Goal: Task Accomplishment & Management: Complete application form

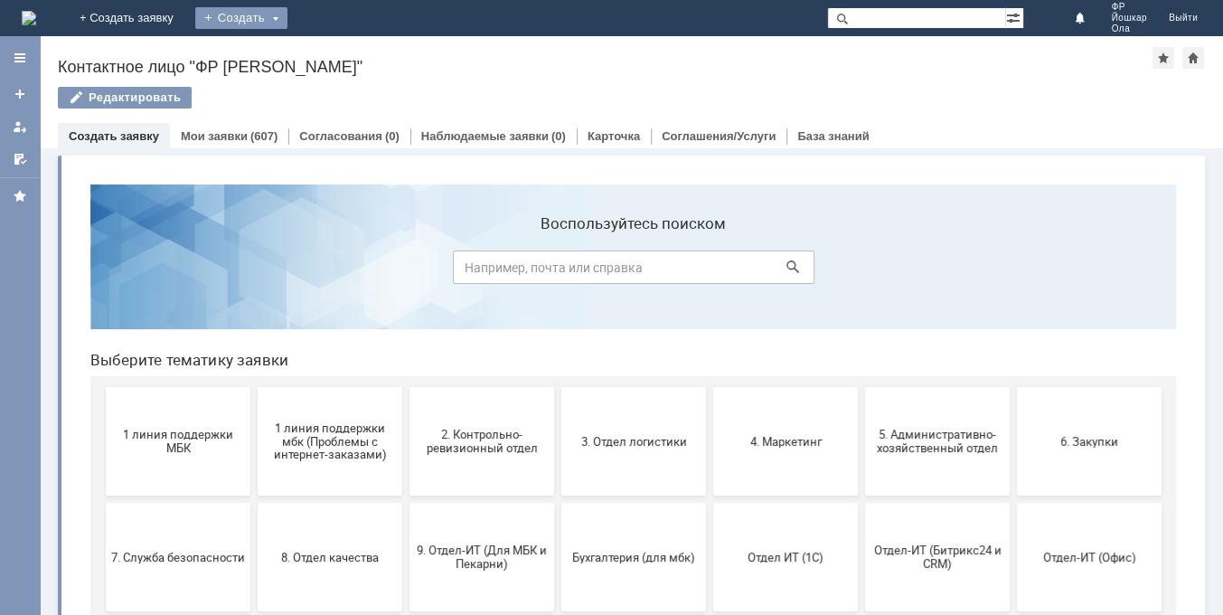
click at [287, 13] on div "Создать" at bounding box center [241, 18] width 92 height 22
click at [336, 52] on link "Заявка" at bounding box center [267, 54] width 137 height 22
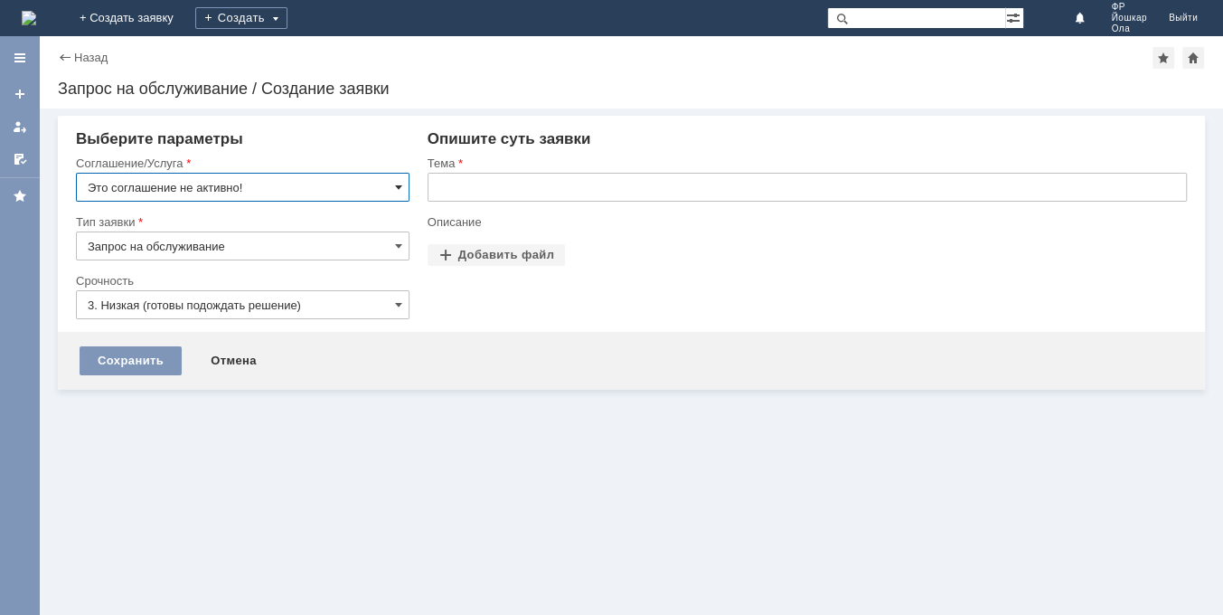
click at [398, 183] on span at bounding box center [398, 187] width 7 height 14
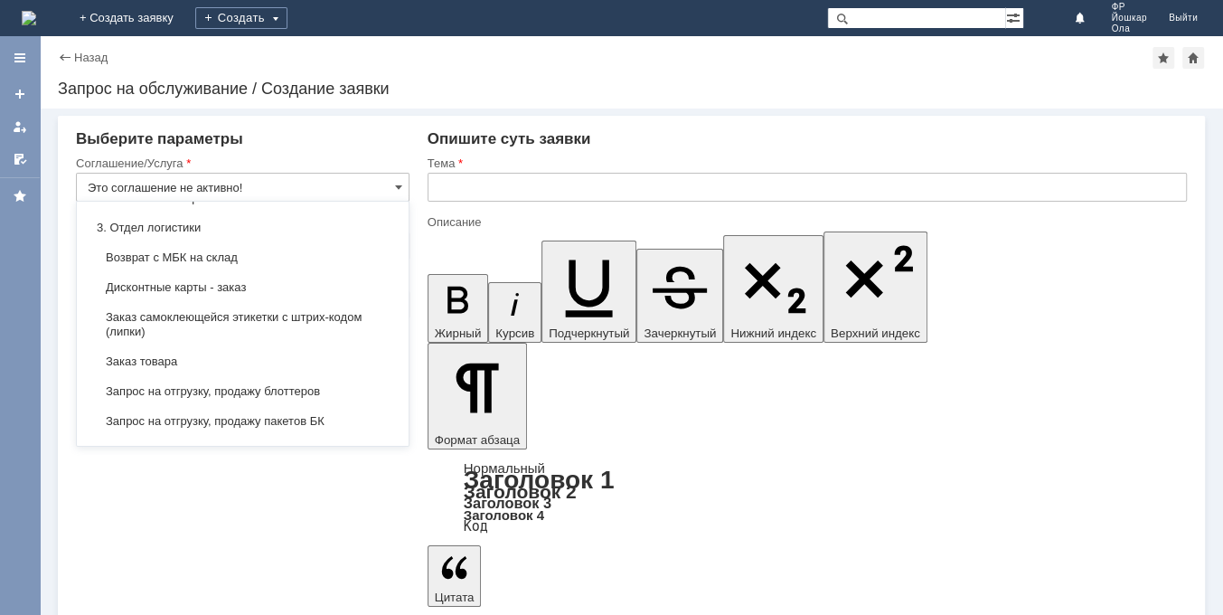
scroll to position [493, 0]
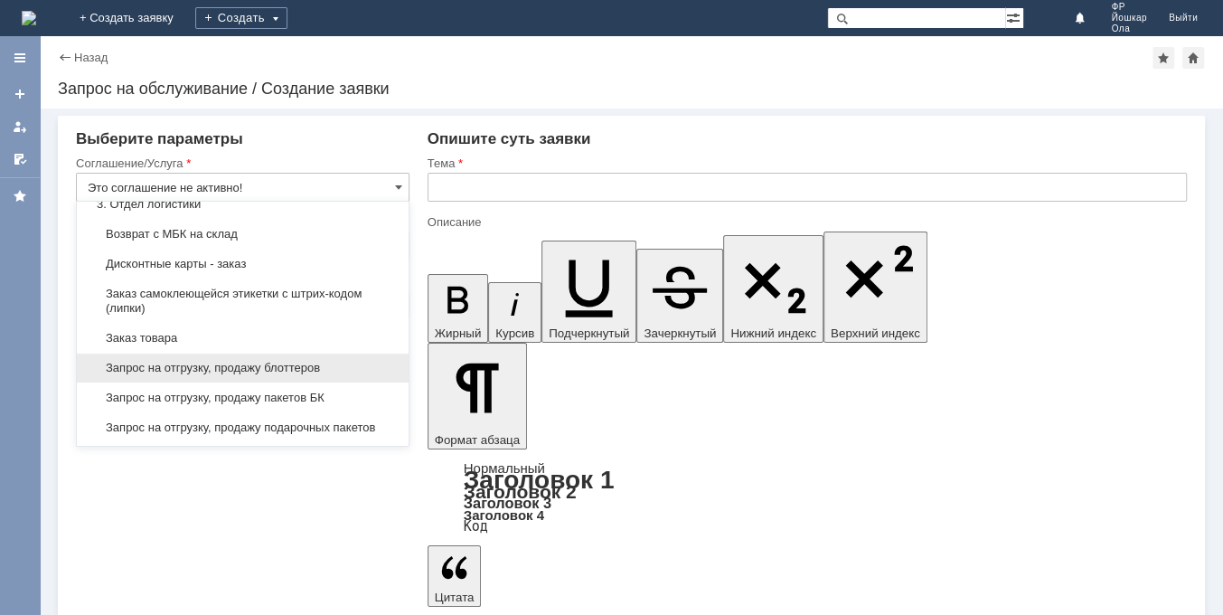
click at [343, 371] on span "Запрос на отгрузку, продажу блоттеров" at bounding box center [243, 368] width 310 height 14
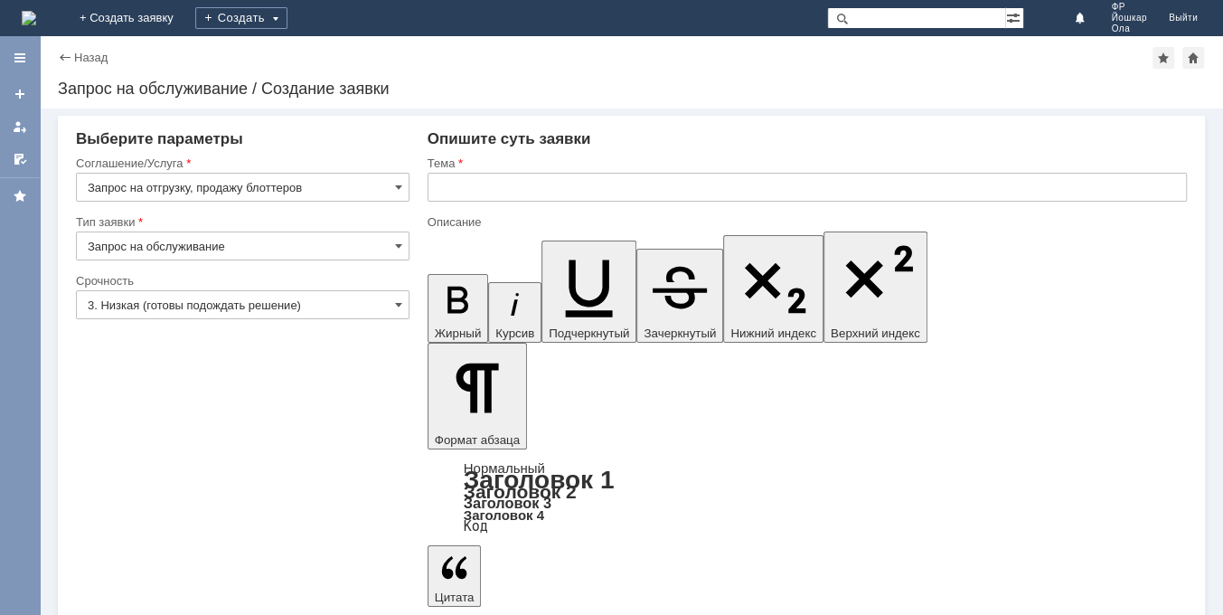
type input "Запрос на отгрузку, продажу блоттеров"
click at [398, 304] on span at bounding box center [398, 304] width 7 height 14
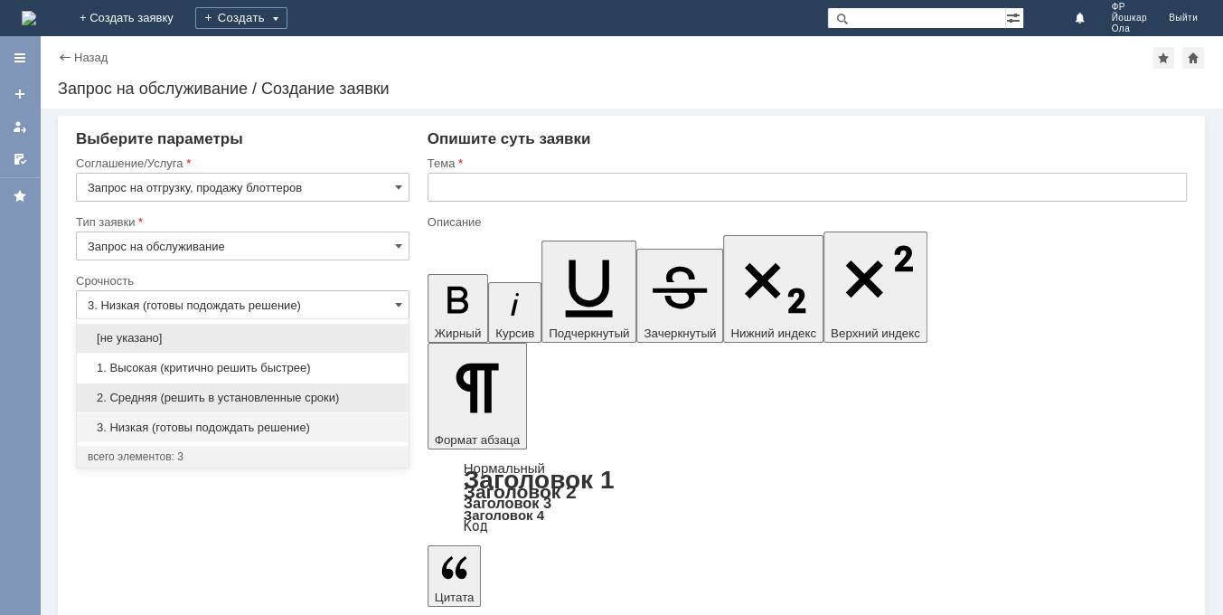
click at [224, 394] on span "2. Средняя (решить в установленные сроки)" at bounding box center [243, 398] width 310 height 14
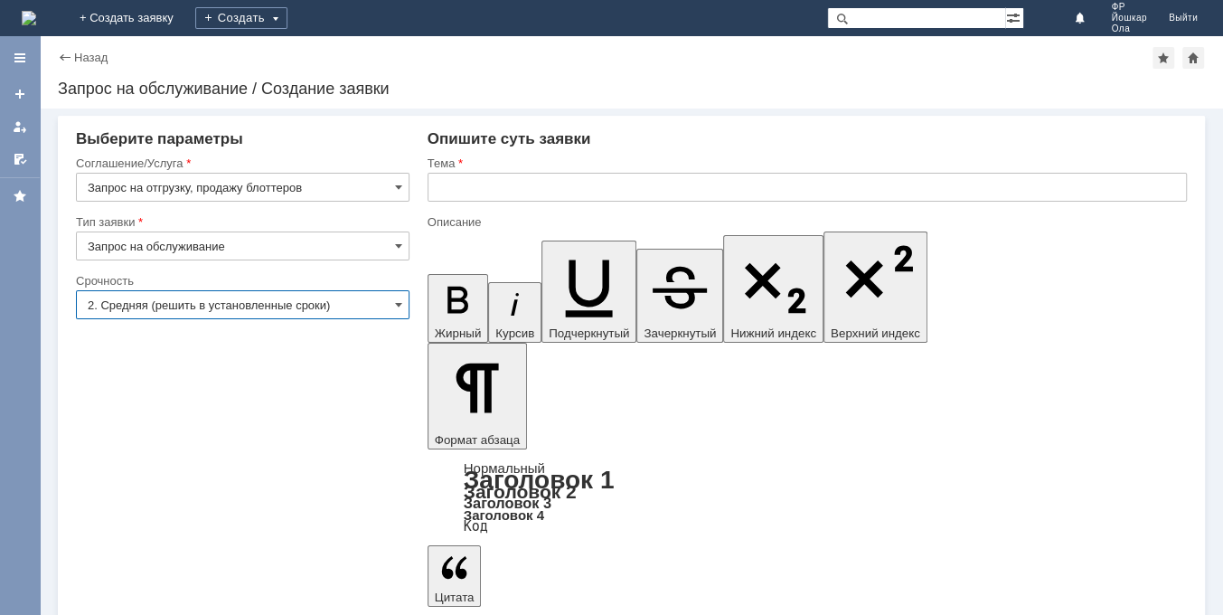
click at [392, 306] on input "2. Средняя (решить в установленные сроки)" at bounding box center [243, 304] width 334 height 29
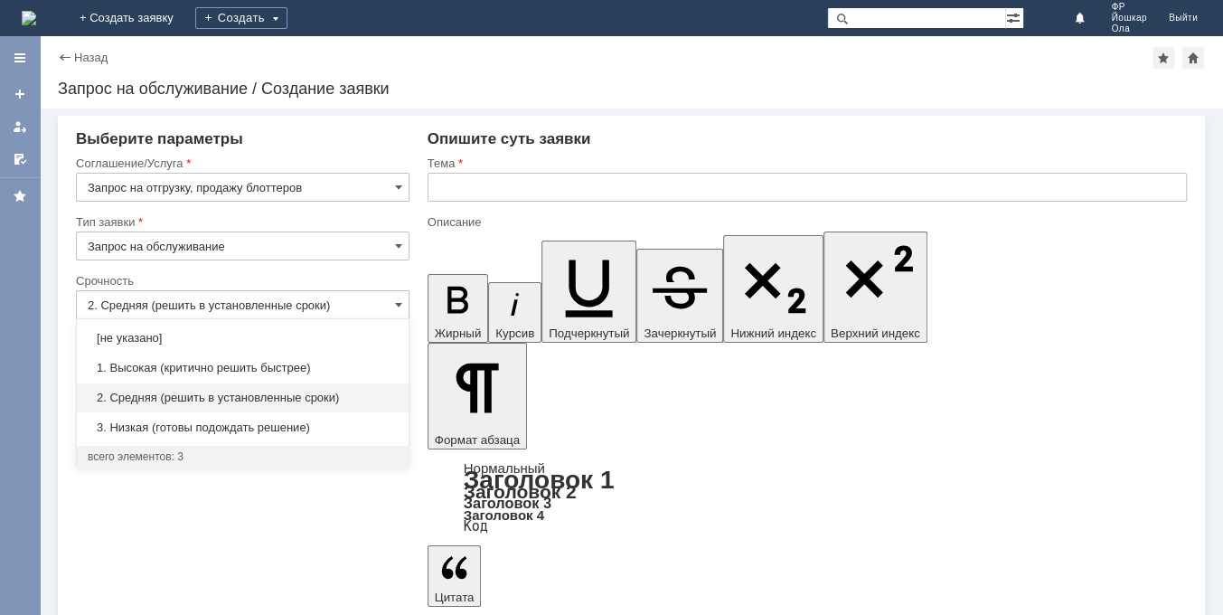
click at [212, 398] on span "2. Средняя (решить в установленные сроки)" at bounding box center [243, 398] width 310 height 14
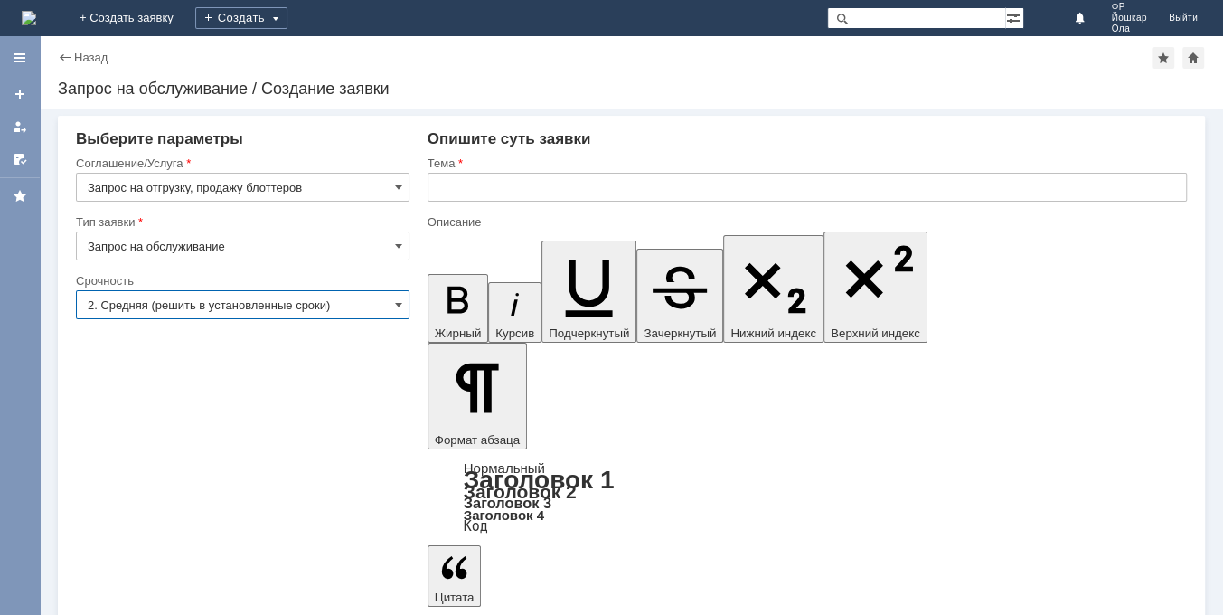
type input "2. Средняя (решить в установленные сроки)"
click at [473, 188] on input "text" at bounding box center [807, 187] width 759 height 29
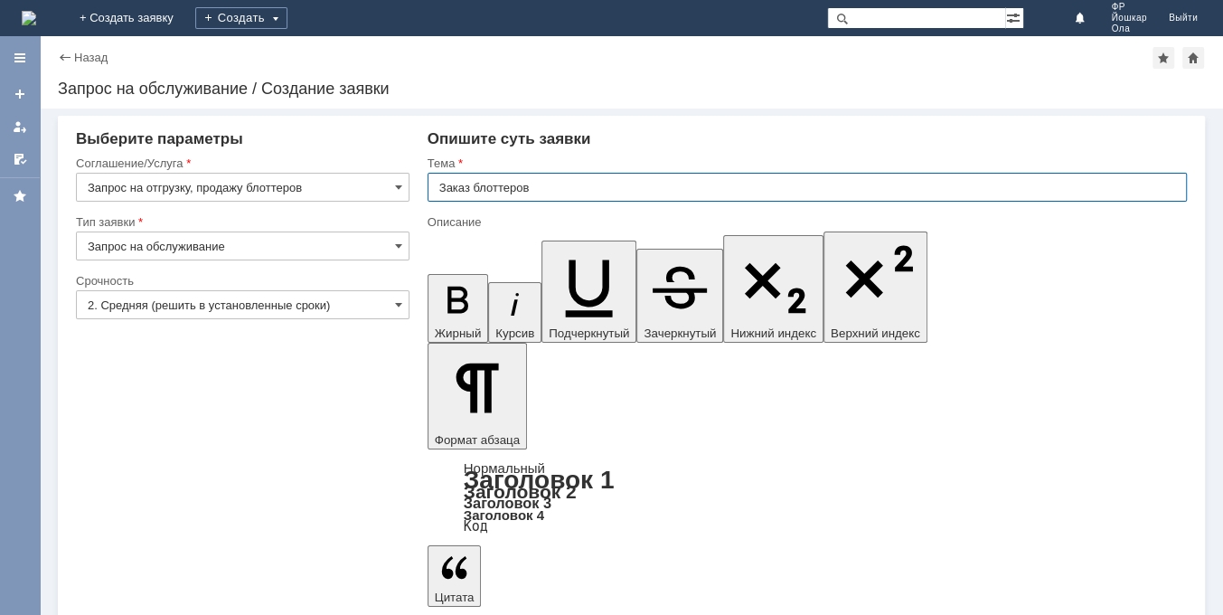
type input "Заказ блоттеров"
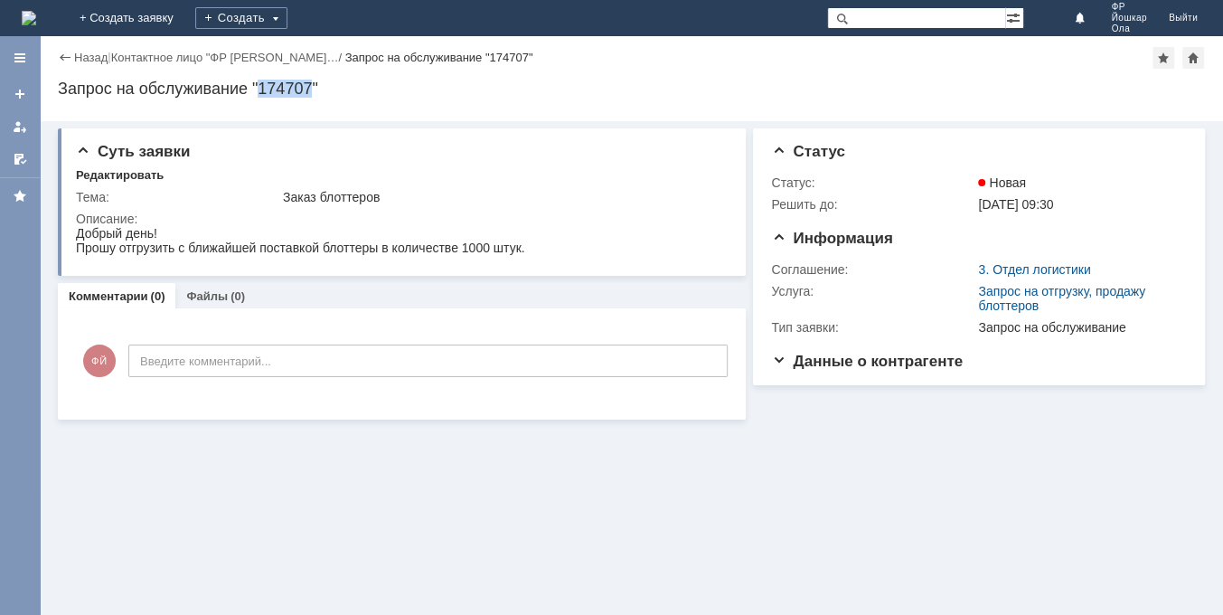
drag, startPoint x: 260, startPoint y: 81, endPoint x: 316, endPoint y: 93, distance: 56.4
click at [316, 93] on div "Запрос на обслуживание "174707"" at bounding box center [631, 89] width 1147 height 18
copy div "174707"
